Goal: Information Seeking & Learning: Learn about a topic

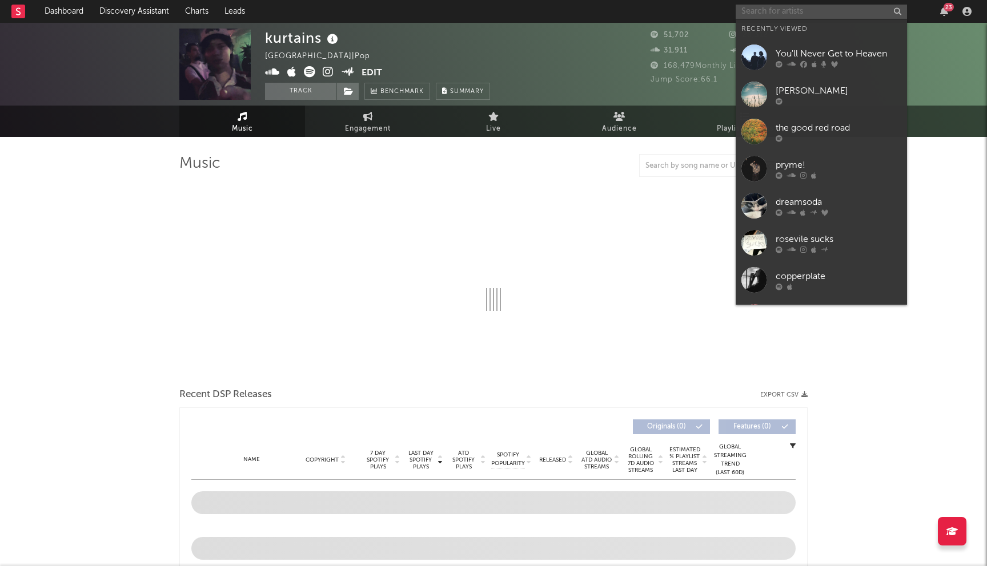
click at [812, 13] on input "text" at bounding box center [820, 12] width 171 height 14
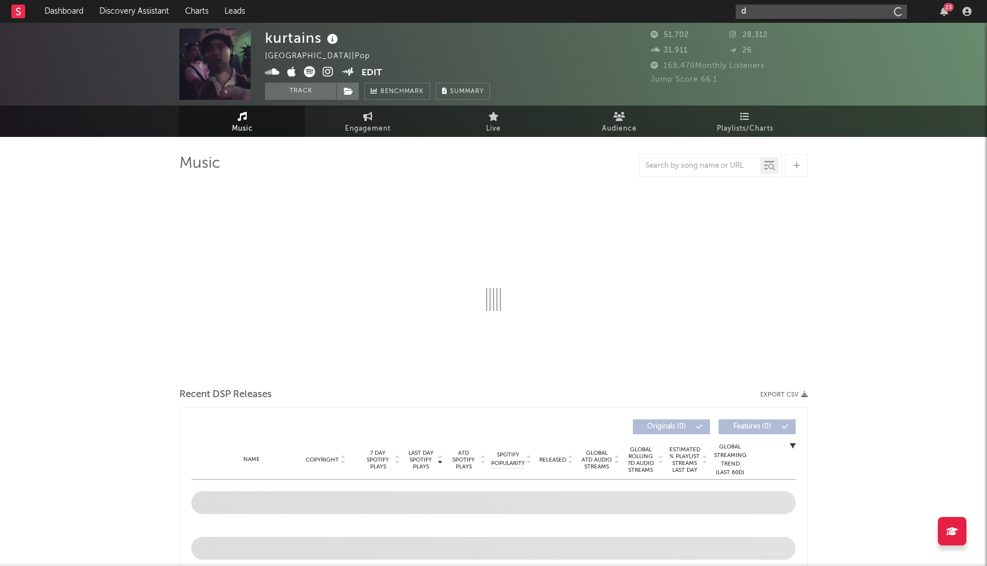
type input "d4"
select select "6m"
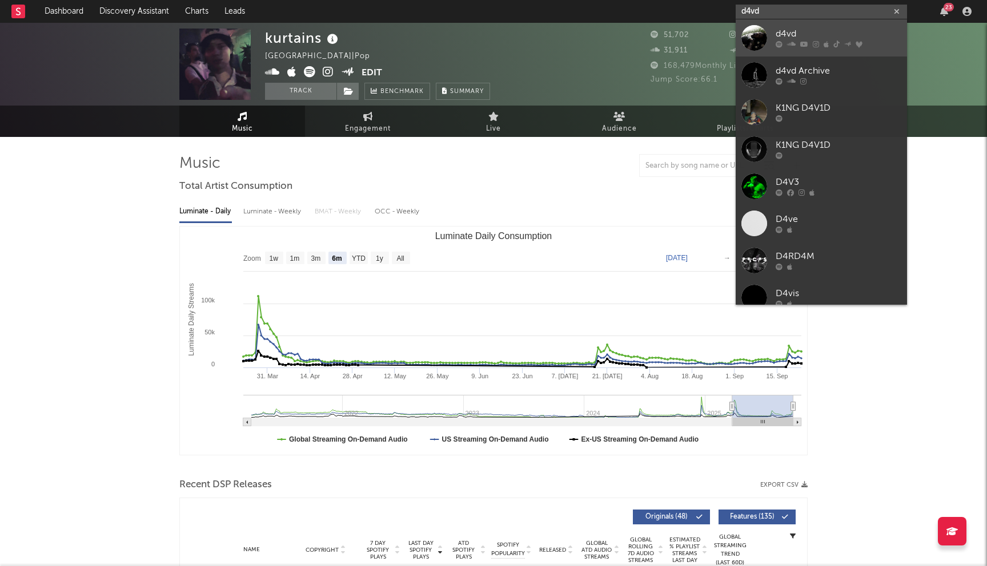
type input "d4vd"
click at [811, 41] on div at bounding box center [838, 44] width 126 height 7
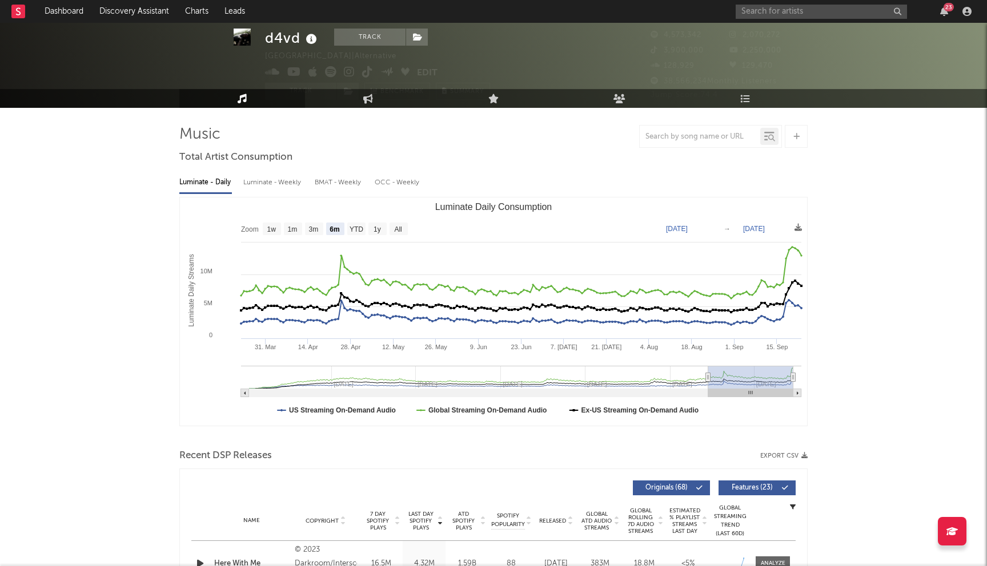
scroll to position [30, 0]
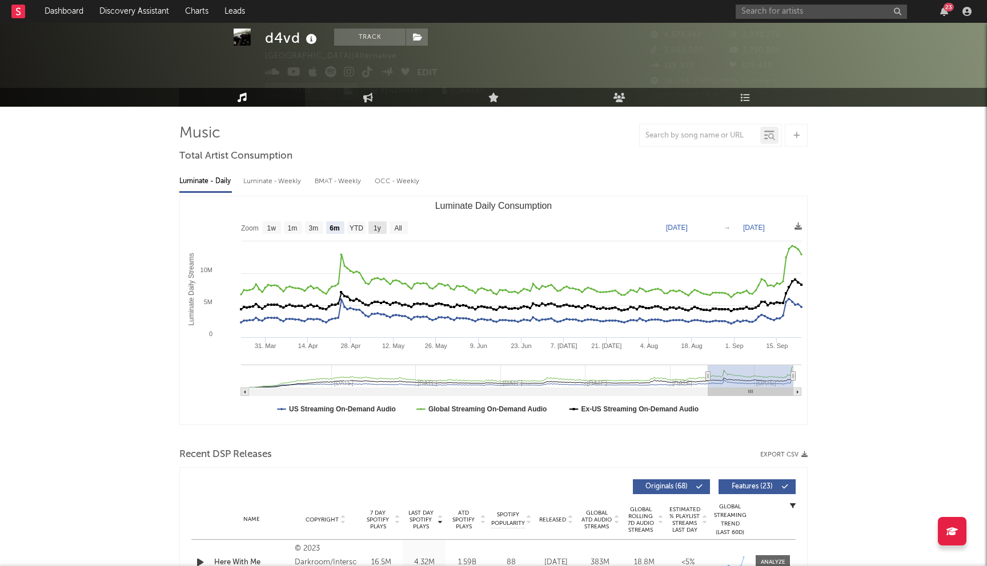
click at [383, 226] on rect "Luminate Daily Consumption" at bounding box center [377, 228] width 18 height 13
select select "1y"
type input "2024-09-23"
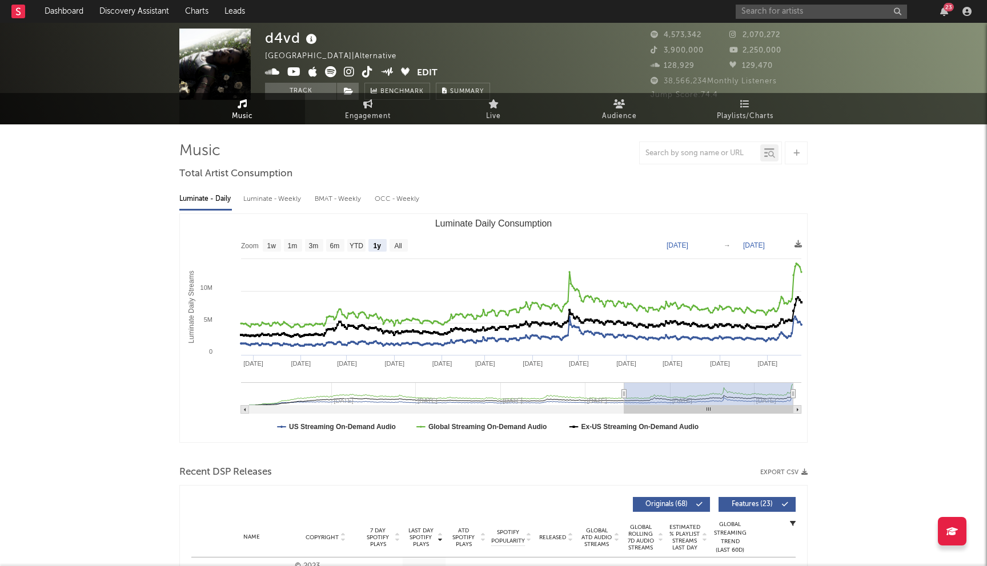
scroll to position [0, 0]
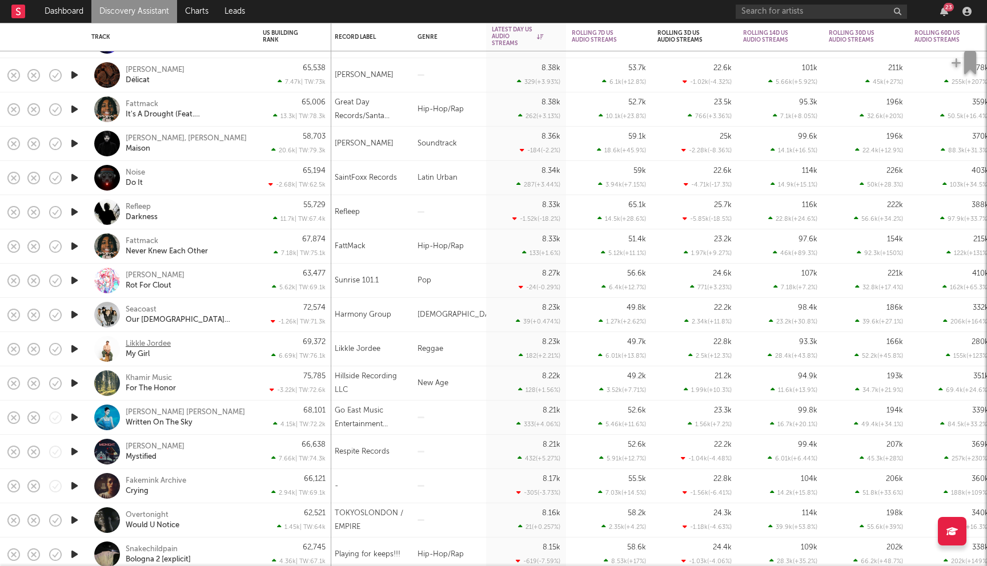
click at [158, 344] on div "Likkle Jordee" at bounding box center [148, 344] width 45 height 10
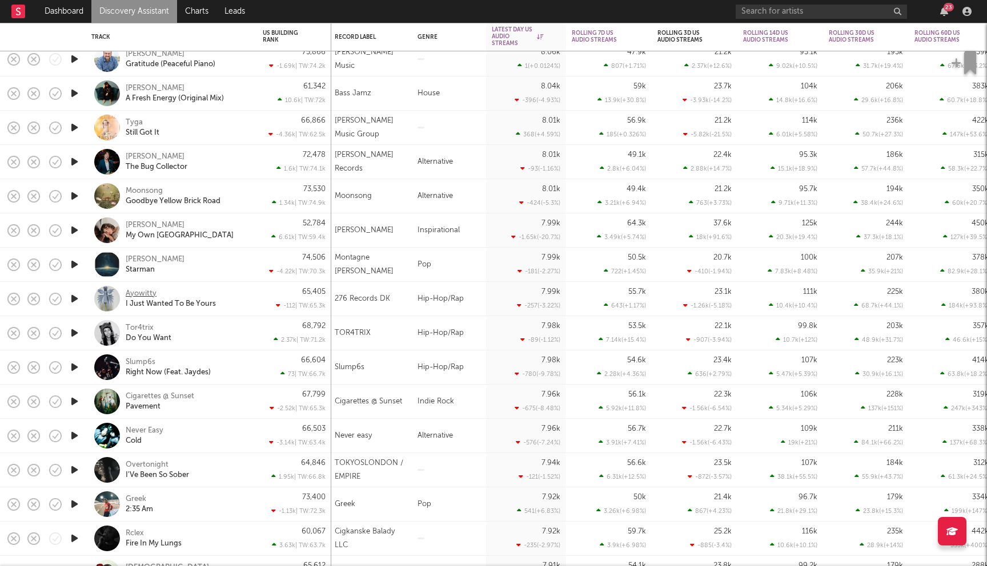
click at [142, 289] on div "Ayowitty" at bounding box center [141, 294] width 31 height 10
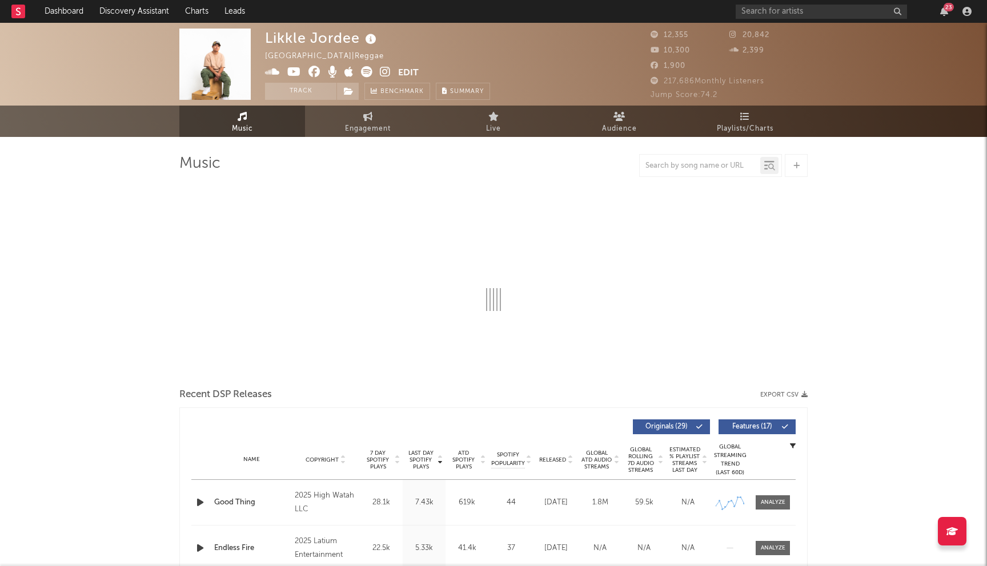
select select "6m"
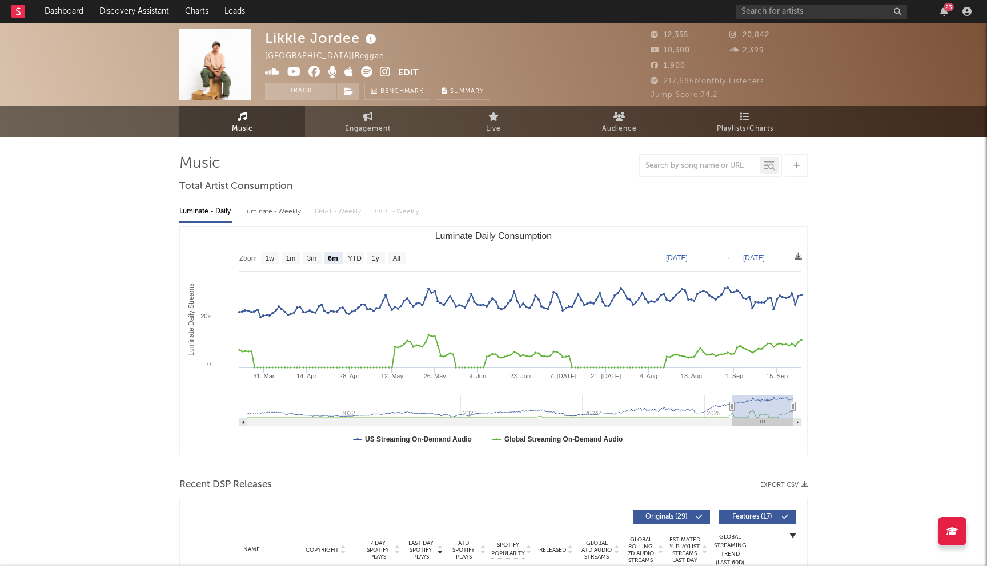
click at [313, 72] on icon at bounding box center [314, 71] width 12 height 11
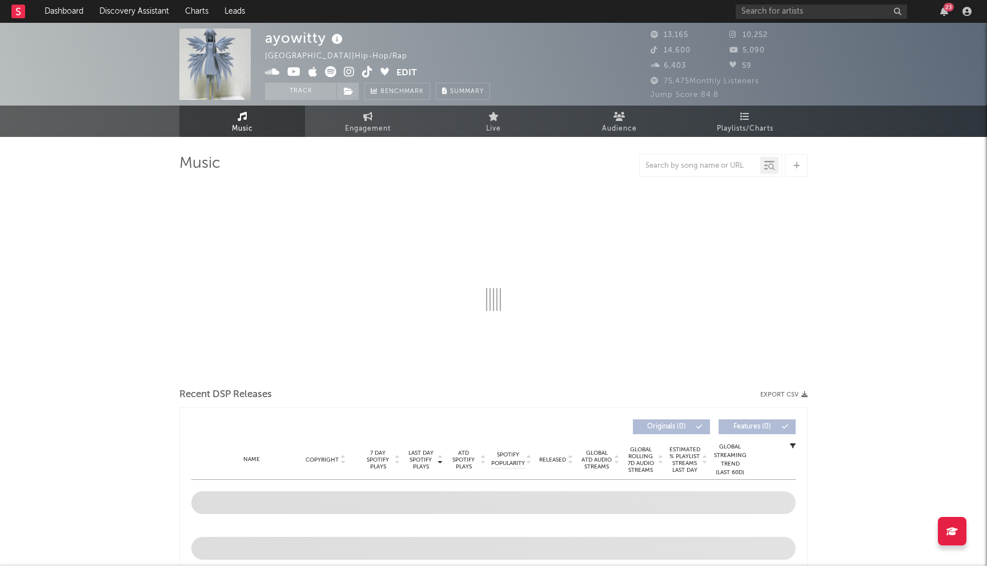
select select "6m"
